Goal: Task Accomplishment & Management: Use online tool/utility

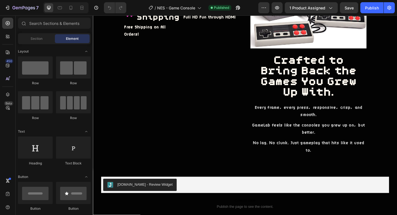
scroll to position [803, 0]
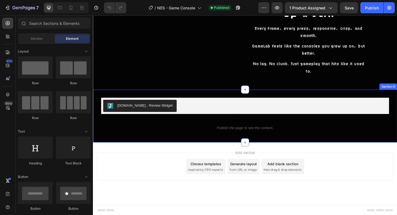
click at [226, 100] on div "[DOMAIN_NAME] - Review Widget [DOMAIN_NAME] Row Custom code Publish the page to…" at bounding box center [258, 124] width 331 height 57
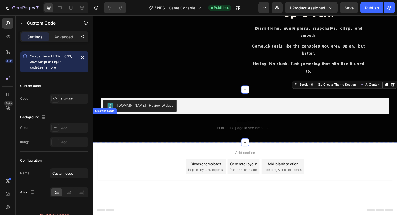
click at [202, 130] on span "Custom code" at bounding box center [258, 130] width 331 height 7
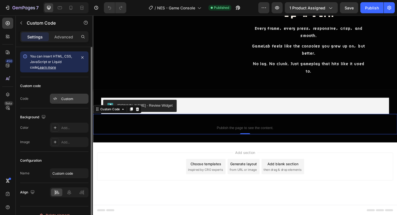
click at [61, 101] on div "Custom" at bounding box center [69, 99] width 39 height 10
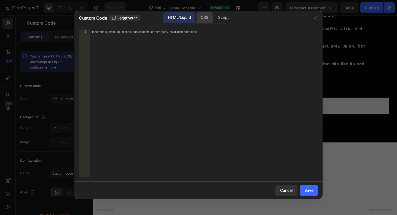
click at [214, 21] on div "CSS" at bounding box center [223, 17] width 19 height 11
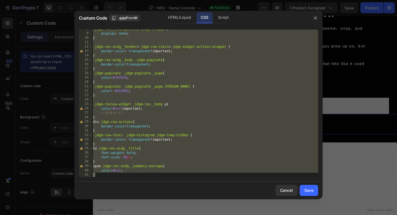
scroll to position [34, 0]
click at [170, 174] on div ".jdgm-rev__transparency-badge-wrapper { display : none ; } .jdgm-rev-widg__head…" at bounding box center [205, 105] width 226 height 156
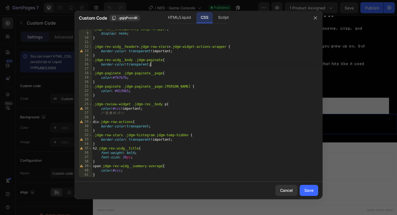
click at [158, 66] on div ".jdgm-rev__transparency-badge-wrapper { display : none ; } .jdgm-rev-widg__head…" at bounding box center [205, 105] width 226 height 156
type textarea "border-color:transparent;"
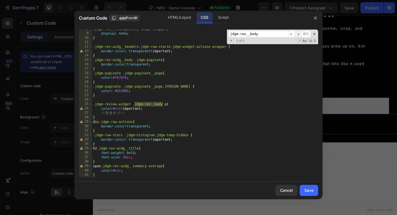
type input "jdgm-rev__body"
click at [298, 33] on span "​" at bounding box center [298, 34] width 7 height 7
click at [168, 107] on div ".jdgm-rev__transparency-badge-wrapper { display : none ; } .jdgm-rev-widg__head…" at bounding box center [205, 105] width 226 height 156
click at [160, 113] on div ".jdgm-rev__transparency-badge-wrapper { display : none ; } .jdgm-rev-widg__head…" at bounding box center [205, 105] width 226 height 156
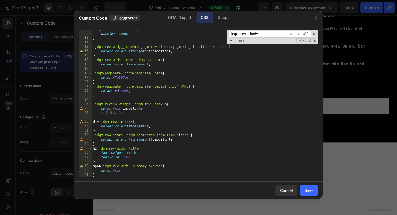
type textarea "/*重叠样式*/"
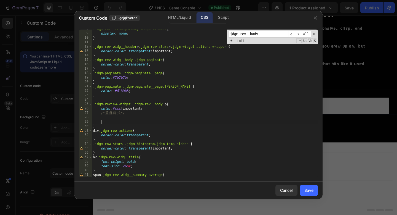
paste textarea "font-family: 'ChillPixels-Mono', sans-serif;"
type textarea "font-family: 'ChillPixels-Mono', sans-serif;"
click at [133, 117] on div ".jdgm-rev__transparency-badge-wrapper { display : none ; } .jdgm-rev-widg__head…" at bounding box center [205, 105] width 226 height 156
type textarea "t"
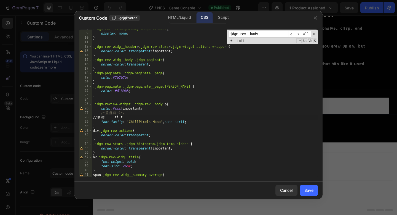
scroll to position [0, 0]
click at [107, 118] on div ".jdgm-rev__transparency-badge-wrapper { display : none ; } .jdgm-rev-widg__head…" at bounding box center [205, 105] width 226 height 156
type textarea "/*调整字体*/"
click at [304, 188] on button "Save" at bounding box center [309, 190] width 18 height 11
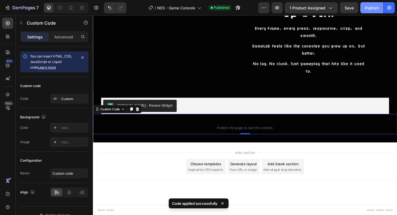
click at [375, 7] on div "Publish" at bounding box center [372, 8] width 14 height 6
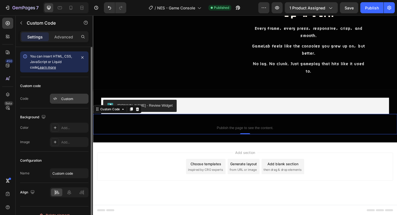
click at [68, 96] on div "Custom" at bounding box center [74, 98] width 26 height 5
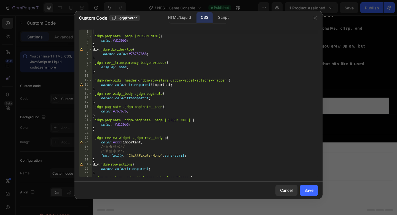
click at [158, 112] on div ".jdgm-paginate__page.[PERSON_NAME] { color : #d139b5 ; } div .jdgm-divider-top …" at bounding box center [205, 108] width 226 height 156
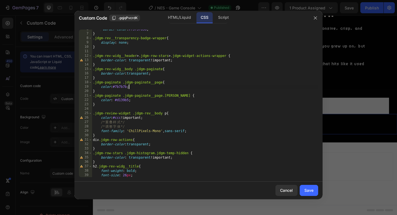
scroll to position [25, 0]
click at [203, 130] on div "border-color : #73737838 ; } .jdgm-rev__transparency-badge-wrapper { display : …" at bounding box center [205, 105] width 226 height 156
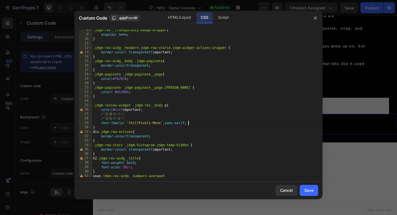
scroll to position [32, 0]
click at [198, 125] on div ".jdgm-rev__transparency-badge-wrapper { display : none ; } .jdgm-rev-widg__head…" at bounding box center [205, 106] width 226 height 156
click at [196, 122] on div ".jdgm-rev__transparency-badge-wrapper { display : none ; } .jdgm-rev-widg__head…" at bounding box center [205, 106] width 226 height 156
type textarea "font-family: 'ChillPixels-Mono', sans-serif;"
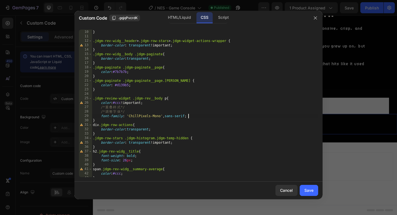
scroll to position [42, 0]
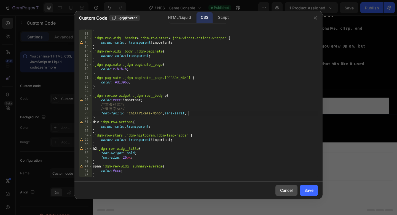
click at [283, 193] on button "Cancel" at bounding box center [287, 190] width 22 height 11
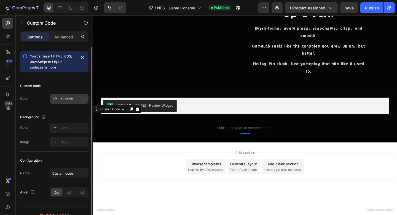
click at [74, 101] on div "Custom" at bounding box center [74, 98] width 26 height 5
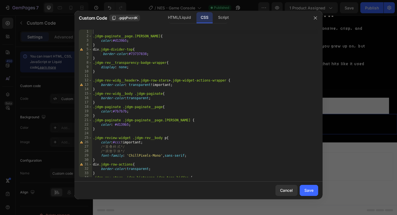
click at [175, 118] on div ".jdgm-paginate__page.[PERSON_NAME] { color : #d139b5 ; } div .jdgm-divider-top …" at bounding box center [205, 108] width 226 height 156
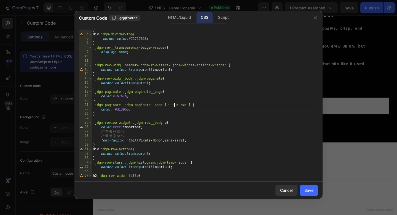
scroll to position [15, 0]
click at [200, 144] on div "} div .jdgm-divider-top { border-color : #73737838 ; } .jdgm-rev__transparency-…" at bounding box center [205, 106] width 226 height 156
click at [131, 131] on div "} div .jdgm-divider-top { border-color : #73737838 ; } .jdgm-rev__transparency-…" at bounding box center [205, 106] width 226 height 156
type textarea "/*重叠样式*/"
click at [279, 188] on button "Cancel" at bounding box center [287, 190] width 22 height 11
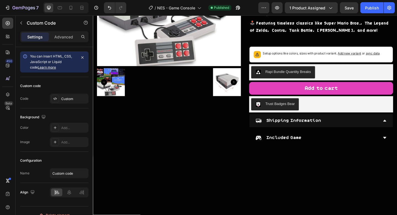
scroll to position [0, 0]
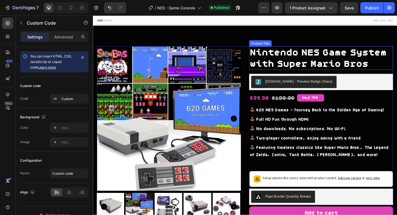
click at [288, 62] on h1 "Nintendo NES Game System with Super Mario Bros" at bounding box center [341, 61] width 157 height 25
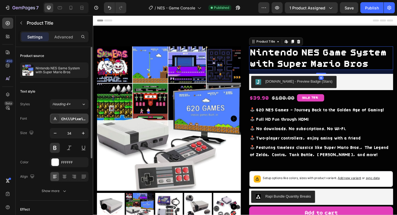
click at [63, 119] on div "ChillPixels-Mono" at bounding box center [74, 118] width 26 height 5
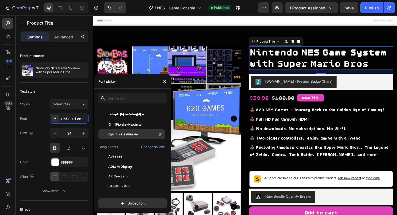
scroll to position [102, 0]
